Goal: Transaction & Acquisition: Purchase product/service

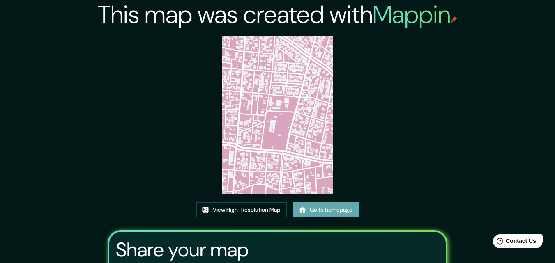
click at [314, 212] on link "Go to homepage" at bounding box center [326, 209] width 66 height 15
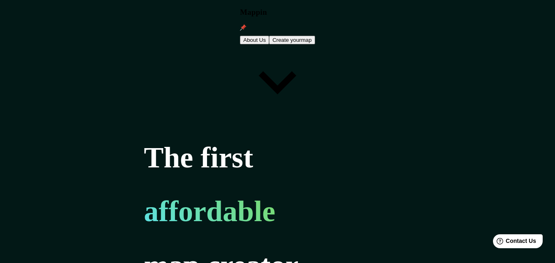
click at [315, 36] on button "Create your map" at bounding box center [292, 40] width 46 height 9
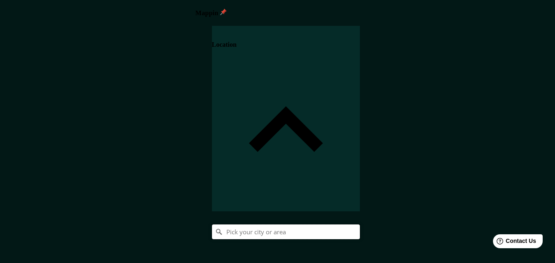
click at [360, 225] on input "Pick your city or area" at bounding box center [286, 232] width 148 height 15
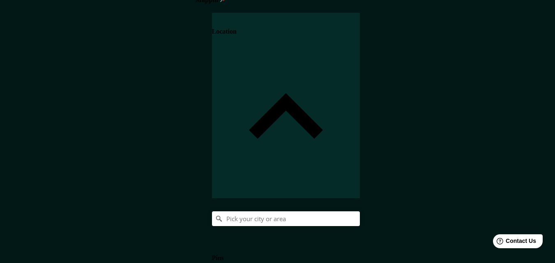
scroll to position [51, 0]
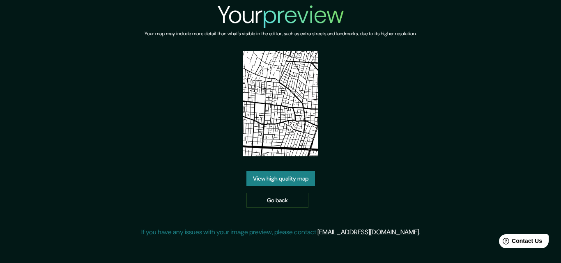
click at [284, 179] on link "View high quality map" at bounding box center [280, 178] width 69 height 15
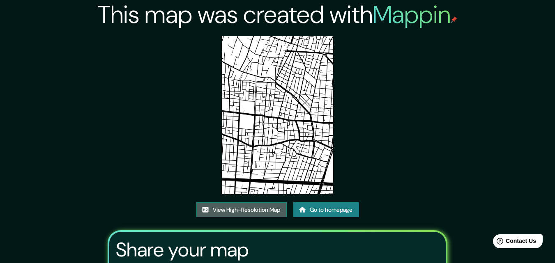
click at [239, 204] on link "View High-Resolution Map" at bounding box center [241, 209] width 90 height 15
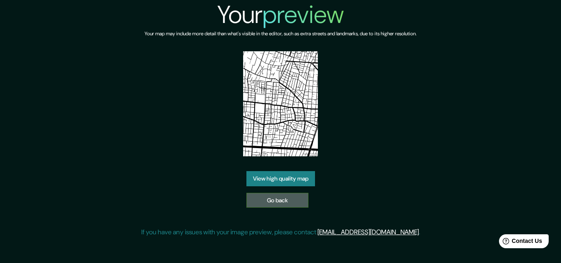
click at [279, 204] on link "Go back" at bounding box center [277, 200] width 62 height 15
